Goal: Use online tool/utility: Utilize a website feature to perform a specific function

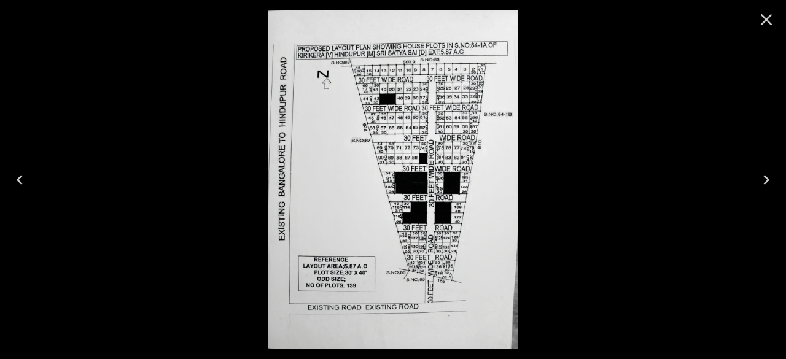
scroll to position [49, 0]
click at [772, 14] on icon "Close" at bounding box center [766, 20] width 20 height 20
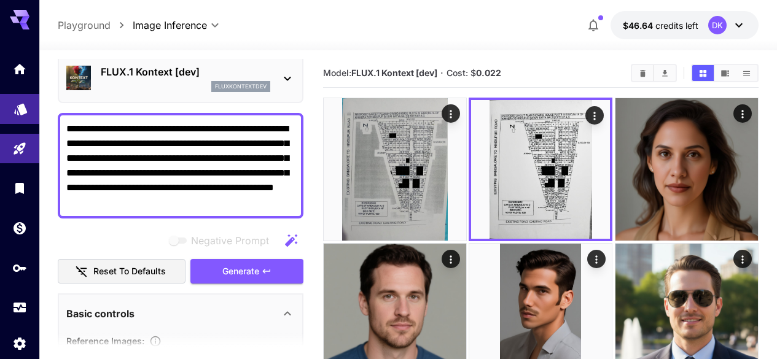
drag, startPoint x: 250, startPoint y: 197, endPoint x: 16, endPoint y: 100, distance: 253.8
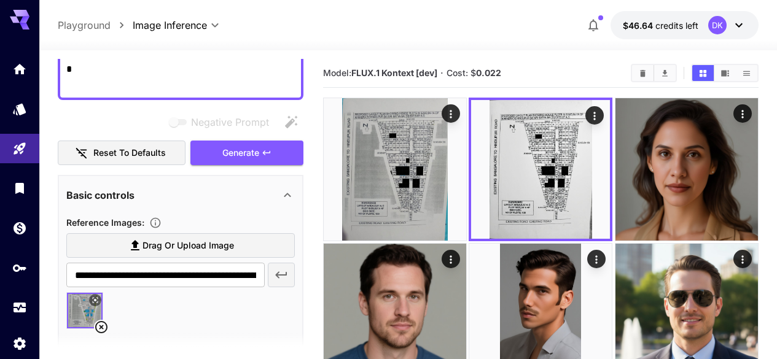
scroll to position [0, 0]
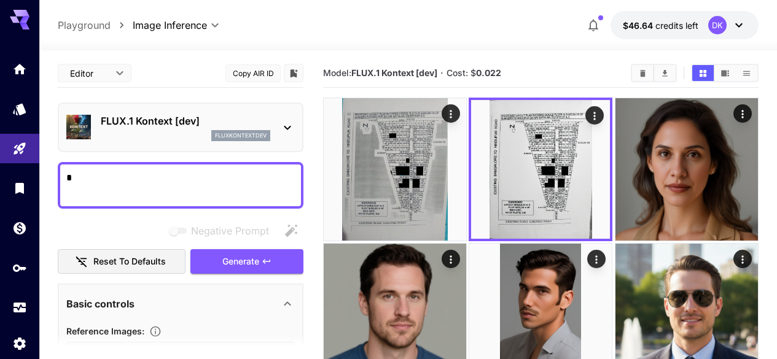
click at [180, 126] on p "FLUX.1 Kontext [dev]" at bounding box center [185, 121] width 169 height 15
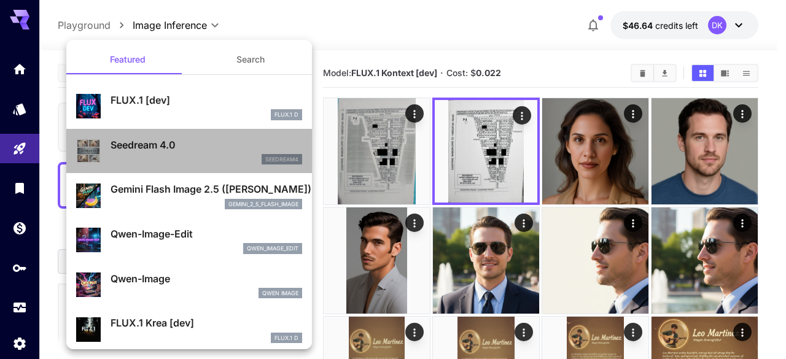
click at [211, 150] on p "Seedream 4.0" at bounding box center [206, 145] width 192 height 15
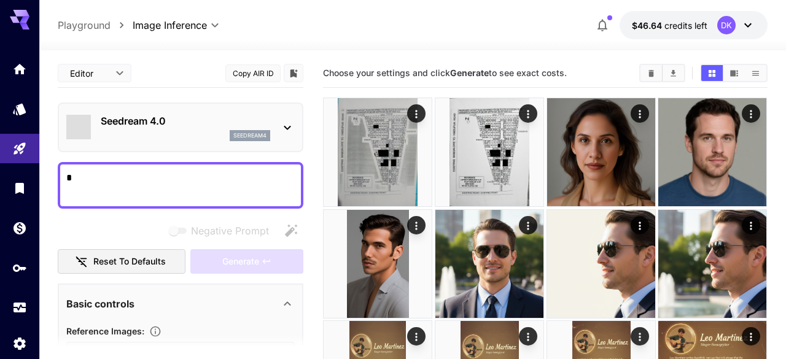
type input "**********"
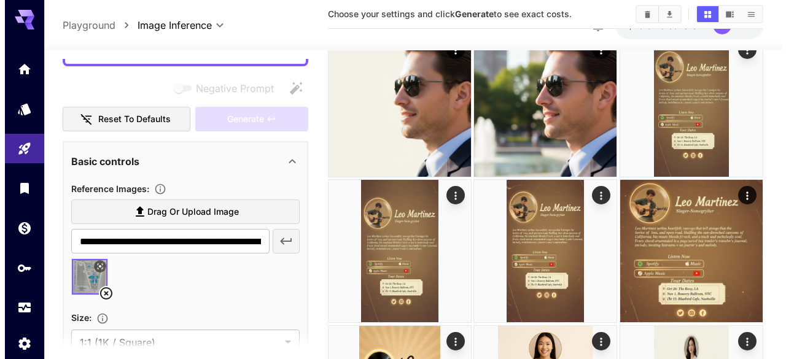
scroll to position [163, 0]
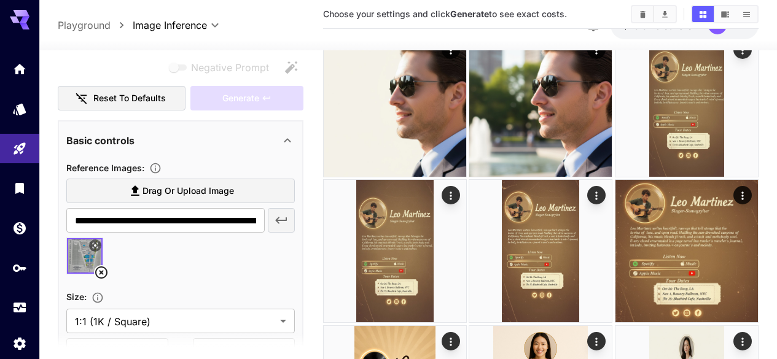
click at [101, 276] on icon at bounding box center [101, 272] width 15 height 15
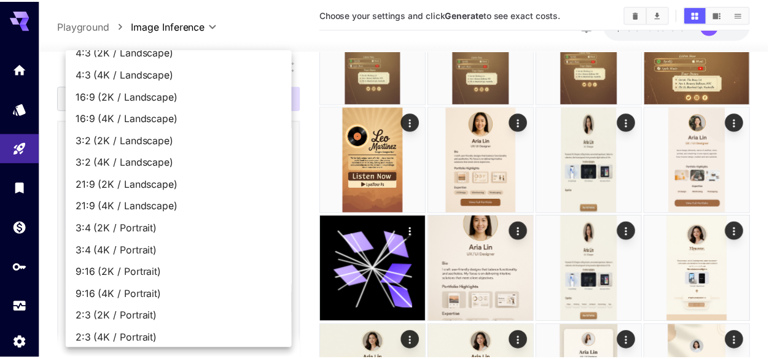
scroll to position [81, 0]
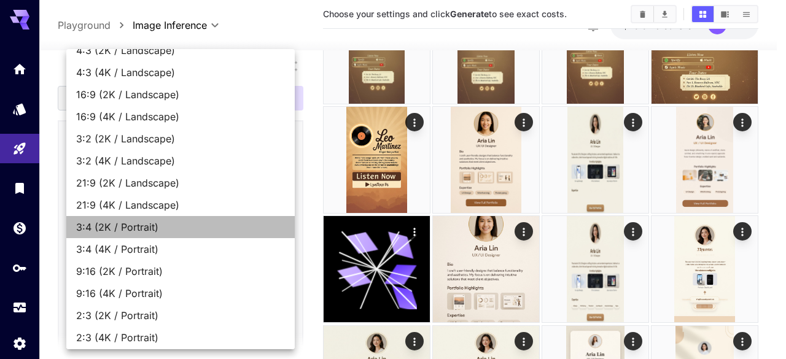
click at [182, 234] on li "3:4 (2K / Portrait)" at bounding box center [180, 227] width 228 height 22
type input "**********"
type input "****"
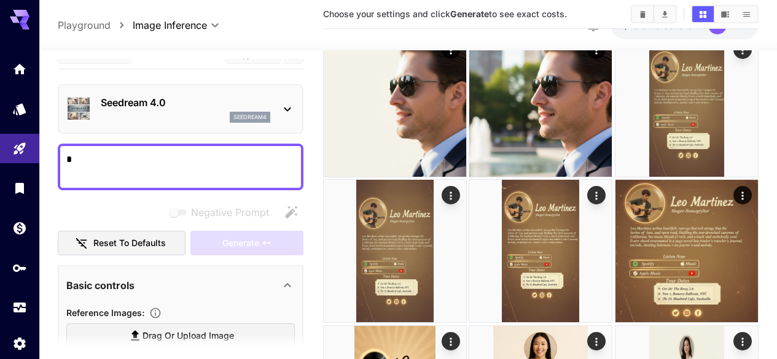
scroll to position [17, 0]
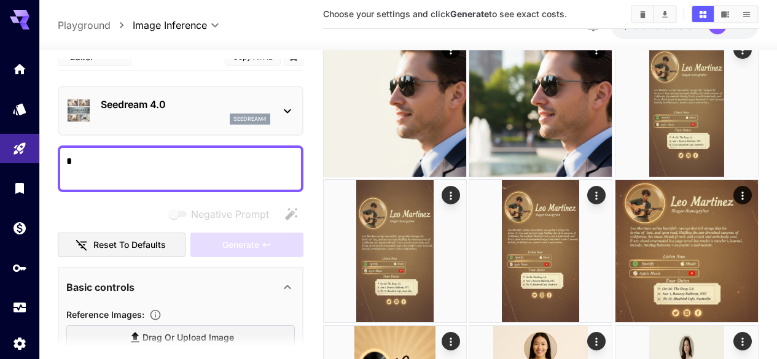
click at [201, 157] on textarea "Negative Prompt" at bounding box center [180, 168] width 228 height 29
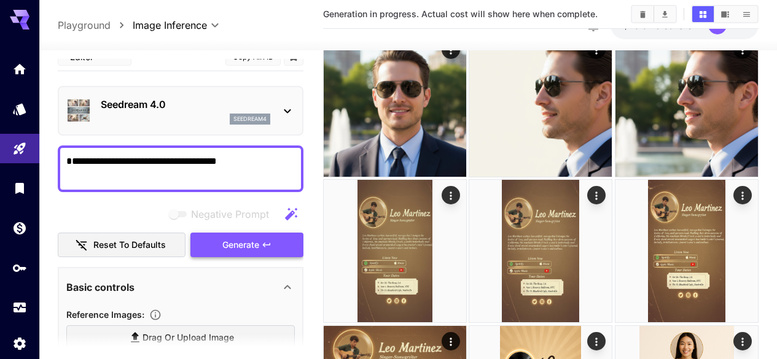
type textarea "**********"
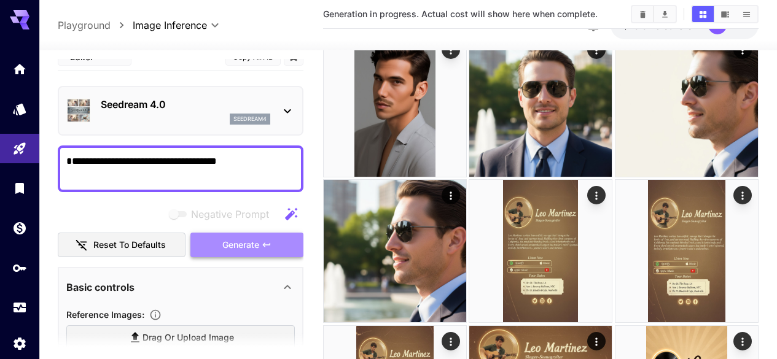
click at [256, 250] on span "Generate" at bounding box center [240, 245] width 37 height 15
click at [288, 246] on button "Generate" at bounding box center [246, 245] width 113 height 25
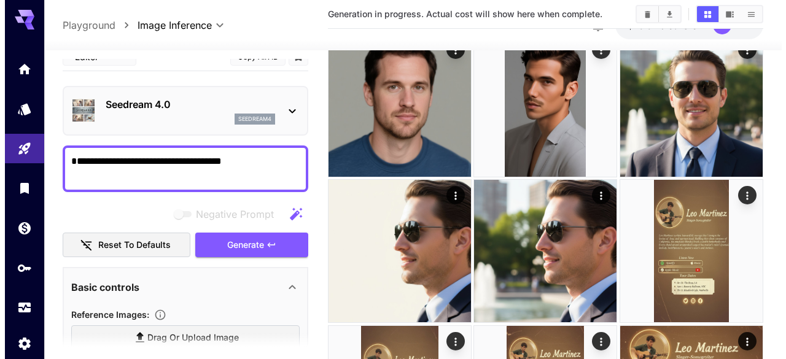
scroll to position [0, 0]
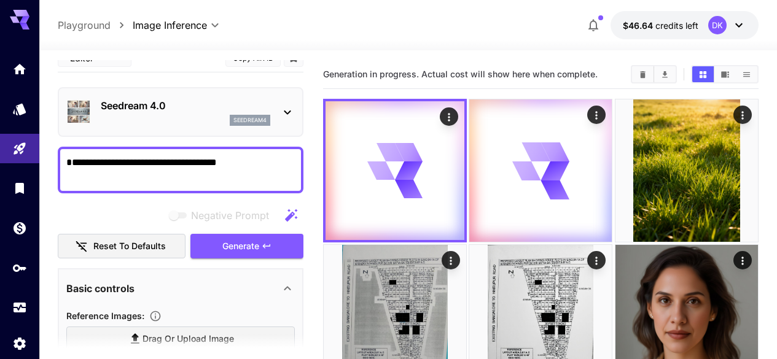
click at [615, 245] on img at bounding box center [686, 316] width 142 height 142
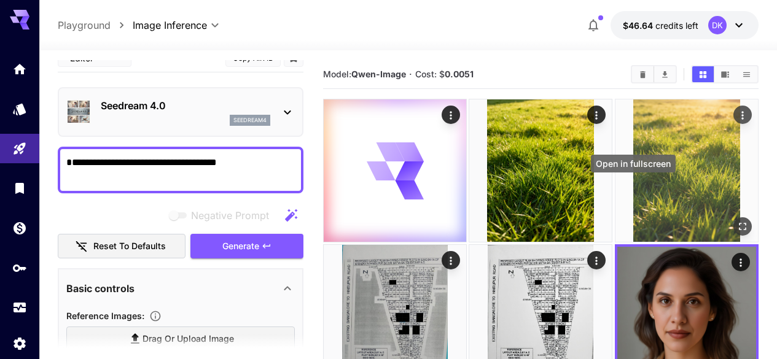
click at [736, 220] on icon "Open in fullscreen" at bounding box center [742, 226] width 12 height 12
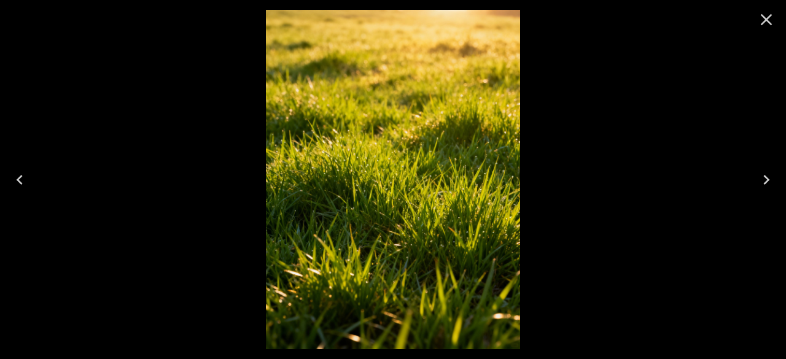
click at [759, 17] on icon "Close" at bounding box center [766, 20] width 20 height 20
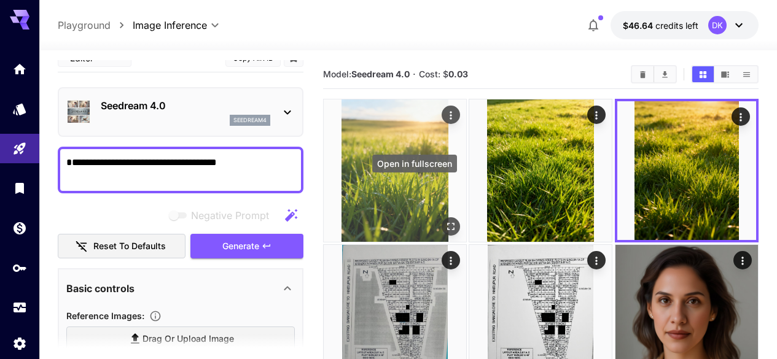
click at [444, 220] on icon "Open in fullscreen" at bounding box center [450, 226] width 12 height 12
